Goal: Check status: Check status

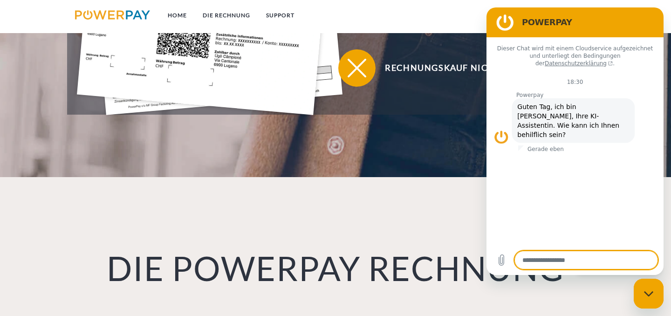
scroll to position [537, 0]
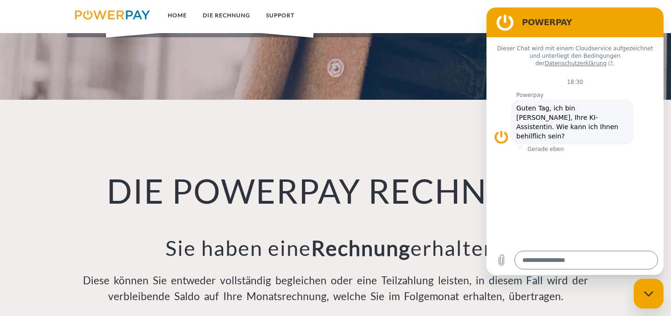
click at [654, 296] on div "Messaging-Fenster schließen" at bounding box center [648, 293] width 28 height 28
type textarea "*"
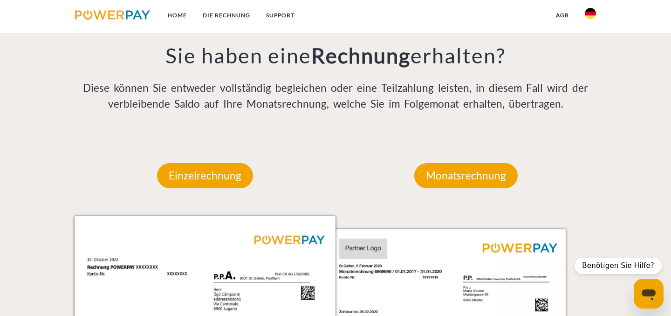
scroll to position [728, 0]
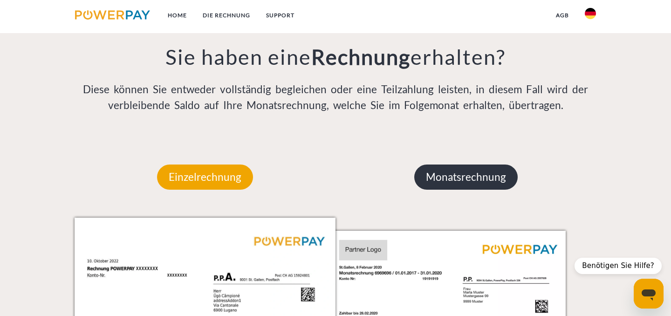
click at [441, 185] on p "Monatsrechnung" at bounding box center [465, 176] width 103 height 25
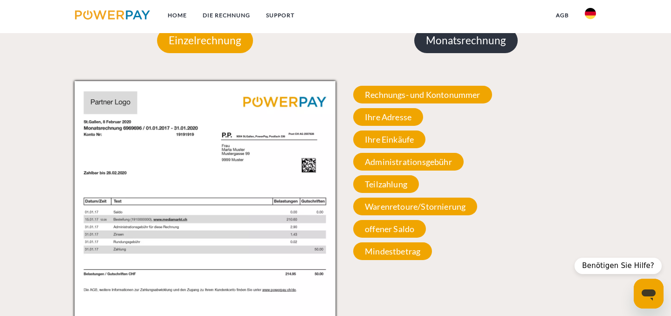
scroll to position [862, 0]
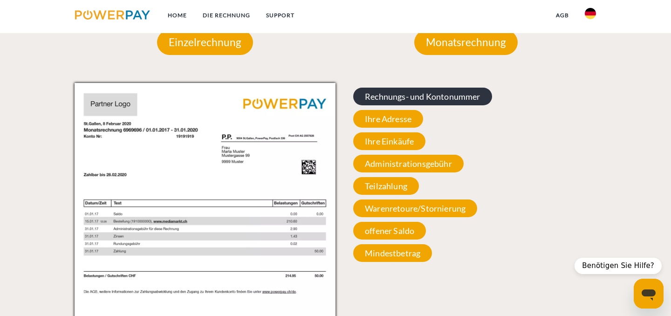
click at [413, 101] on span "Rechnungs- und Kontonummer" at bounding box center [422, 97] width 139 height 18
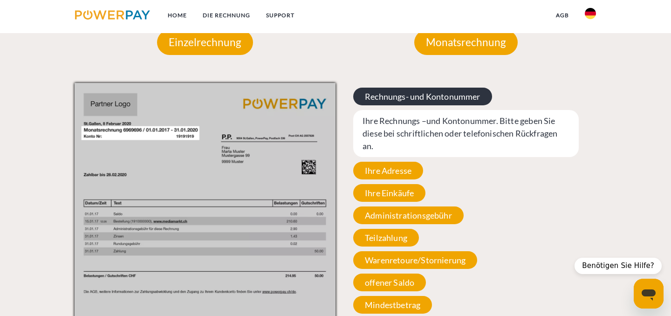
click at [413, 100] on span "Rechnungs- und Kontonummer" at bounding box center [422, 97] width 139 height 18
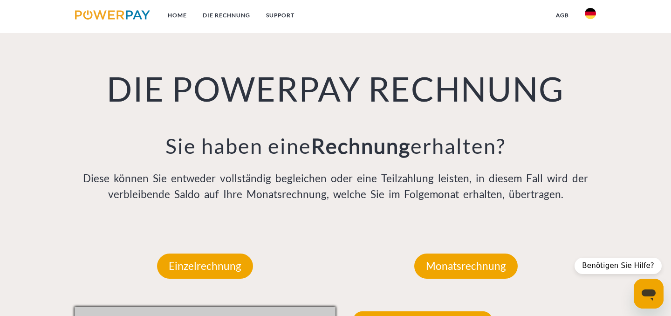
scroll to position [638, 0]
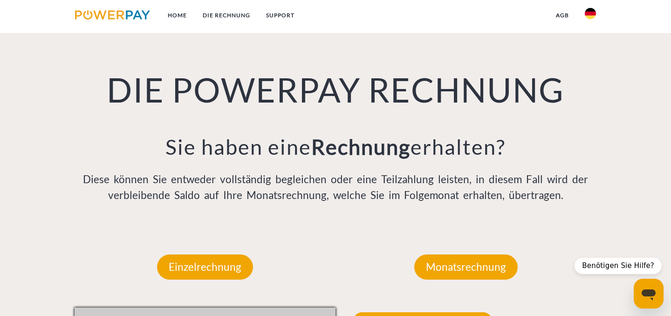
drag, startPoint x: 104, startPoint y: 288, endPoint x: 126, endPoint y: 277, distance: 25.0
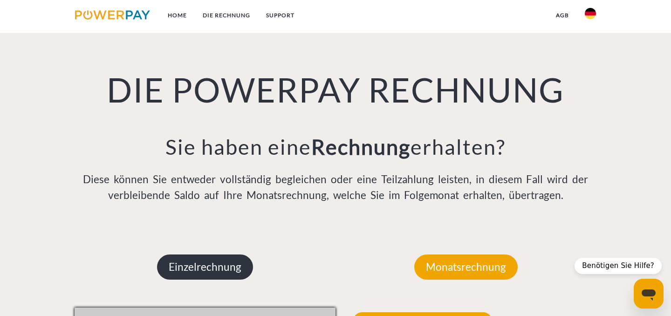
click at [173, 269] on p "Einzelrechnung" at bounding box center [205, 266] width 96 height 25
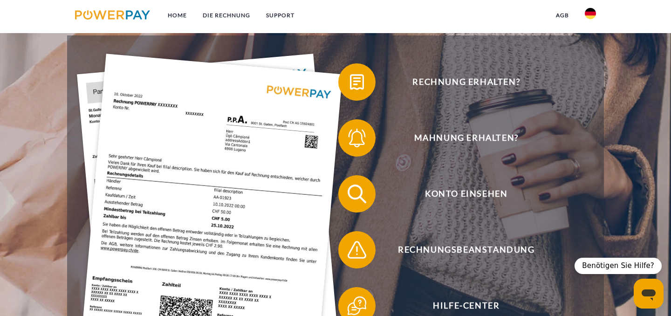
scroll to position [144, 0]
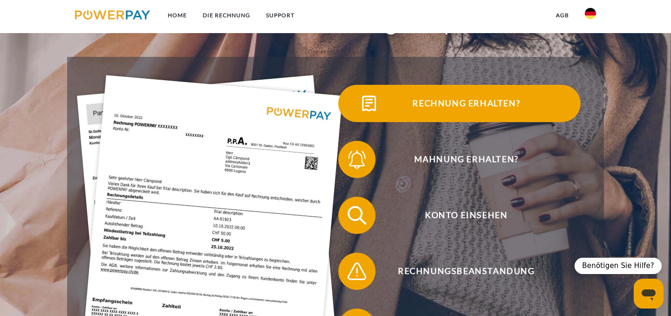
click at [362, 112] on img at bounding box center [368, 103] width 23 height 23
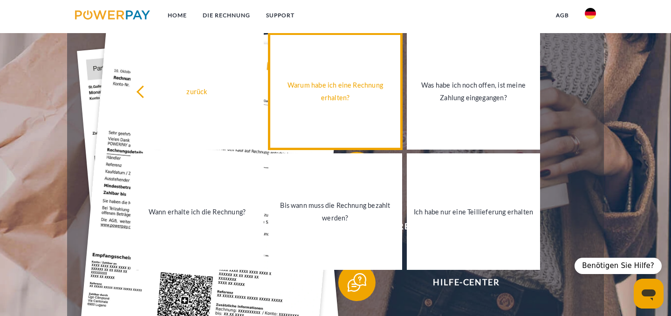
scroll to position [191, 0]
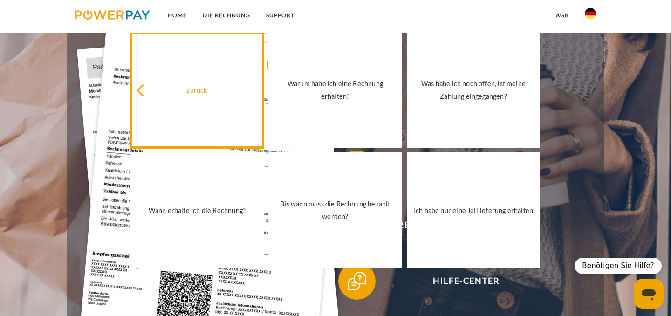
click at [194, 91] on div "zurück" at bounding box center [197, 89] width 123 height 13
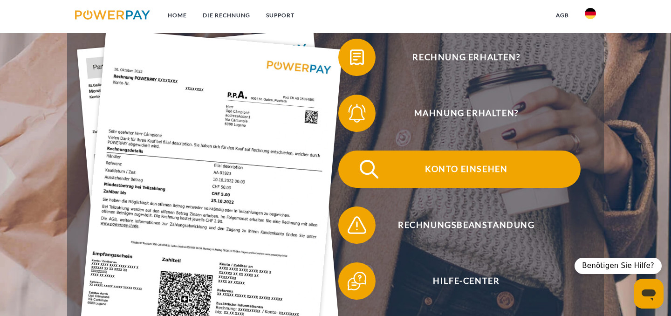
click at [407, 176] on span "Konto einsehen" at bounding box center [466, 168] width 228 height 37
